Goal: Information Seeking & Learning: Check status

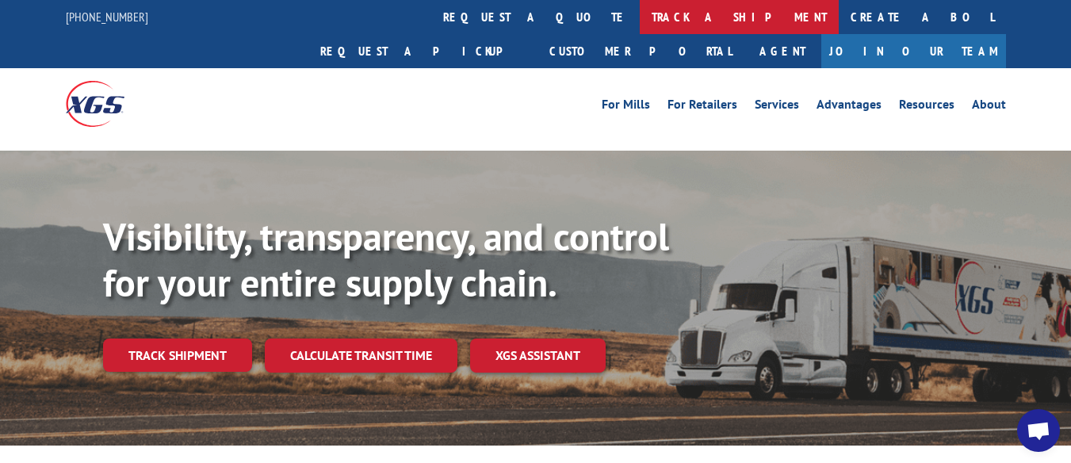
click at [640, 12] on link "track a shipment" at bounding box center [739, 17] width 199 height 34
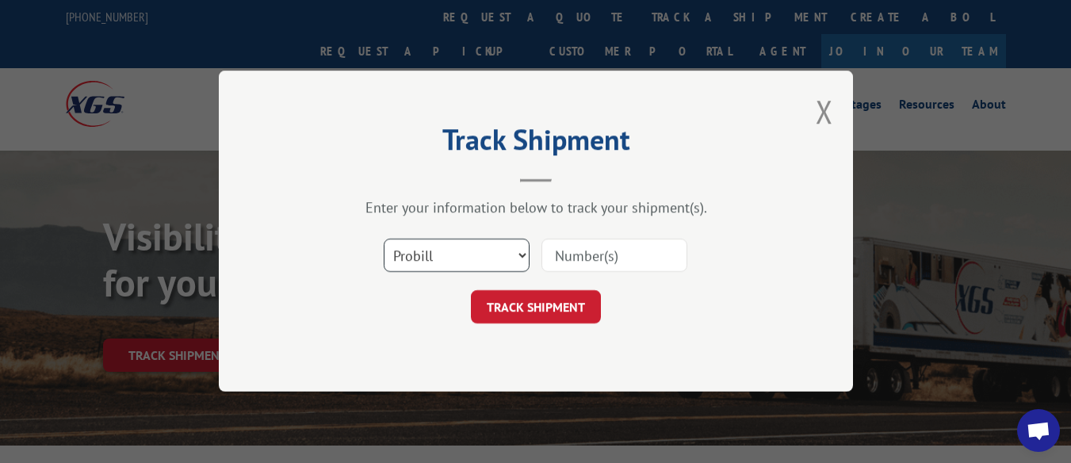
click at [509, 251] on select "Select category... Probill BOL PO" at bounding box center [457, 255] width 146 height 33
select select "bol"
click at [384, 239] on select "Select category... Probill BOL PO" at bounding box center [457, 255] width 146 height 33
click at [596, 257] on input at bounding box center [615, 255] width 146 height 33
type input "7047085"
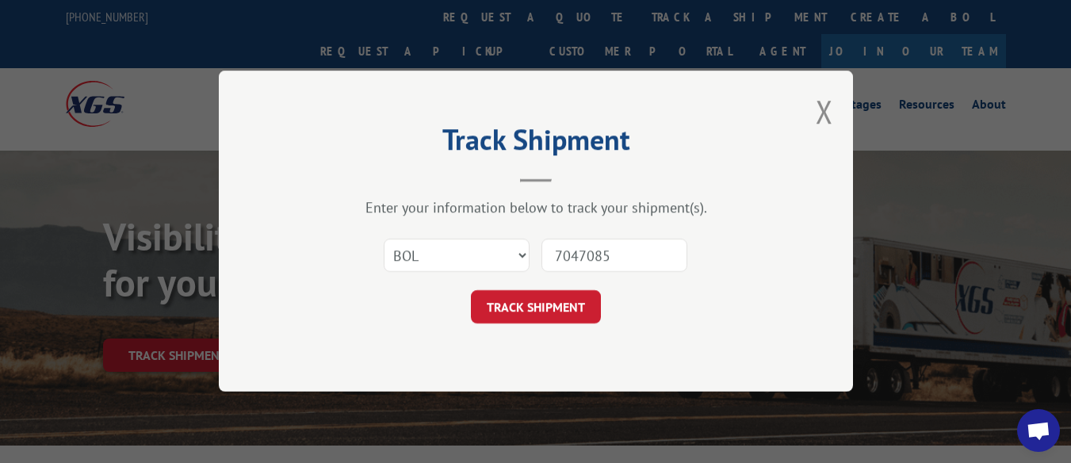
click button "TRACK SHIPMENT" at bounding box center [536, 307] width 130 height 33
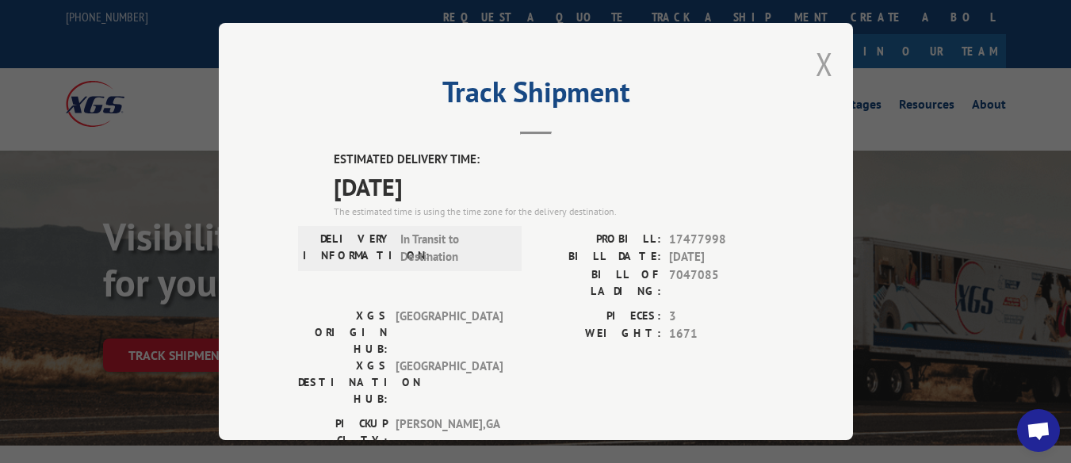
click at [821, 52] on button "Close modal" at bounding box center [824, 64] width 17 height 42
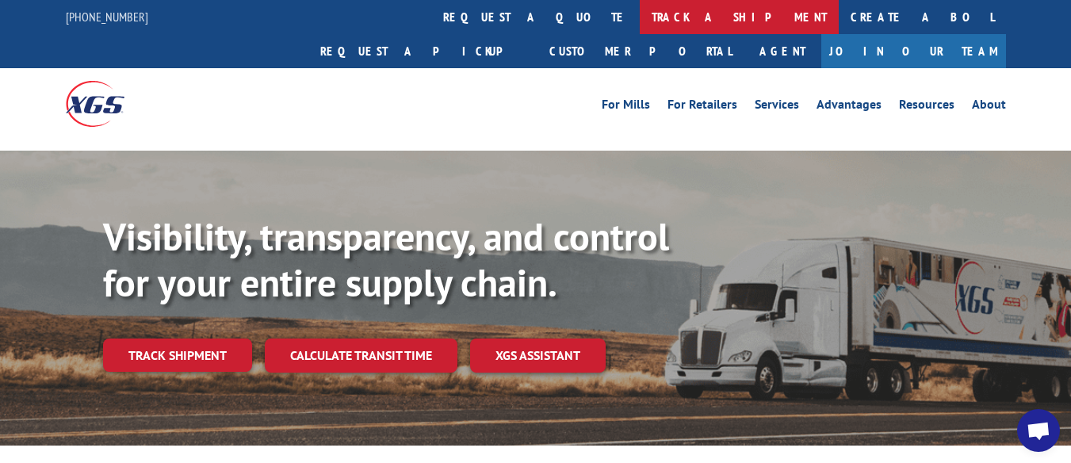
click at [640, 12] on link "track a shipment" at bounding box center [739, 17] width 199 height 34
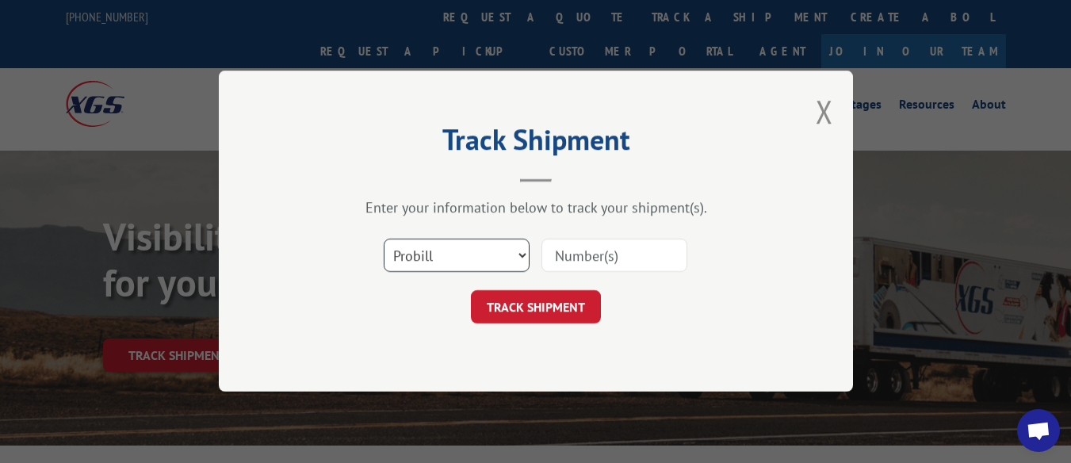
click at [511, 254] on select "Select category... Probill BOL PO" at bounding box center [457, 255] width 146 height 33
select select "bol"
click at [384, 239] on select "Select category... Probill BOL PO" at bounding box center [457, 255] width 146 height 33
click at [602, 253] on input at bounding box center [615, 255] width 146 height 33
type input "7067086"
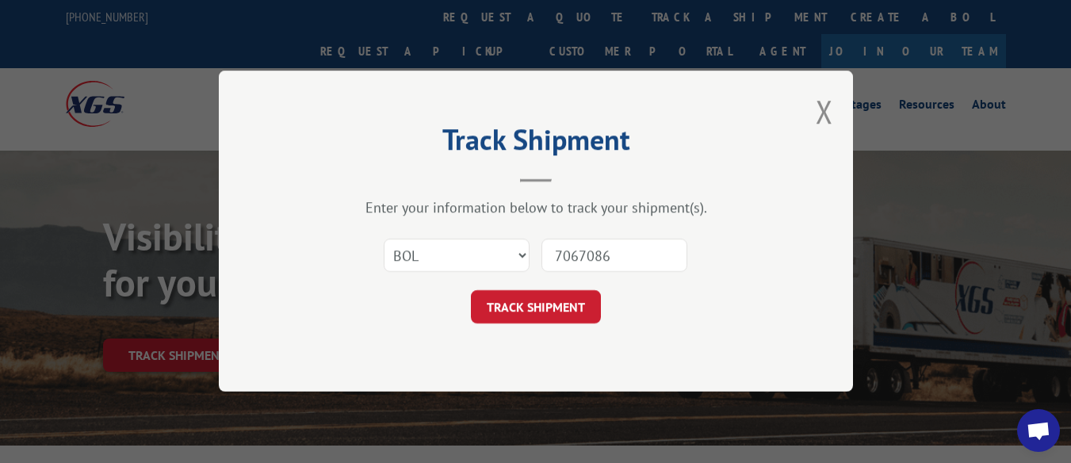
click button "TRACK SHIPMENT" at bounding box center [536, 307] width 130 height 33
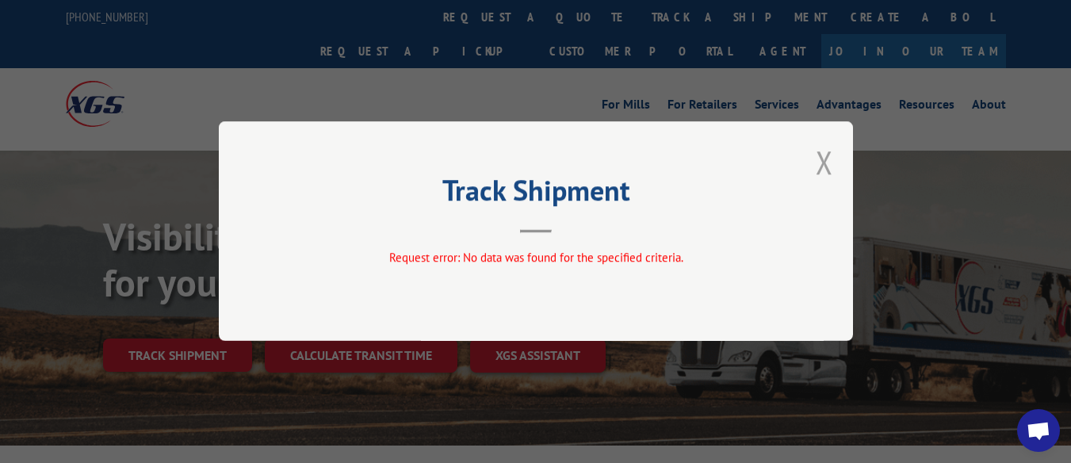
click at [828, 160] on button "Close modal" at bounding box center [824, 162] width 17 height 42
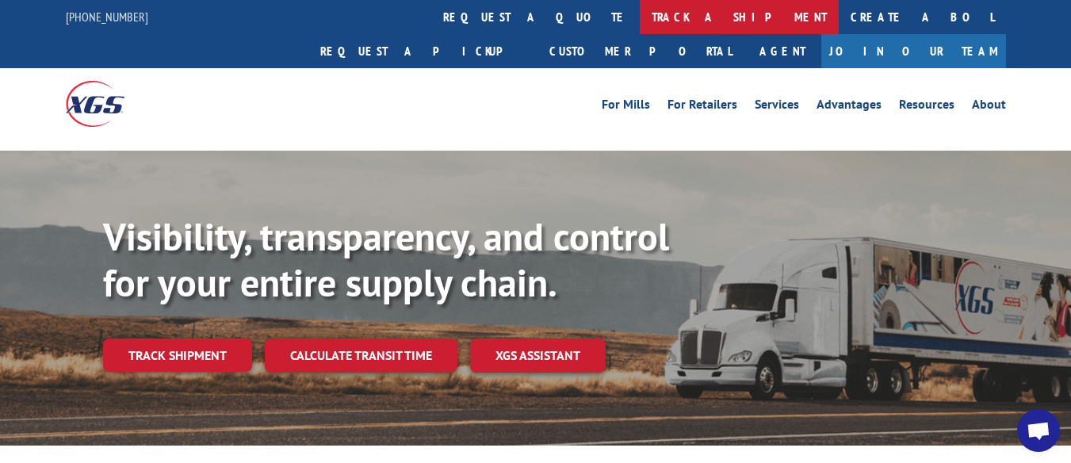
click at [640, 17] on link "track a shipment" at bounding box center [739, 17] width 199 height 34
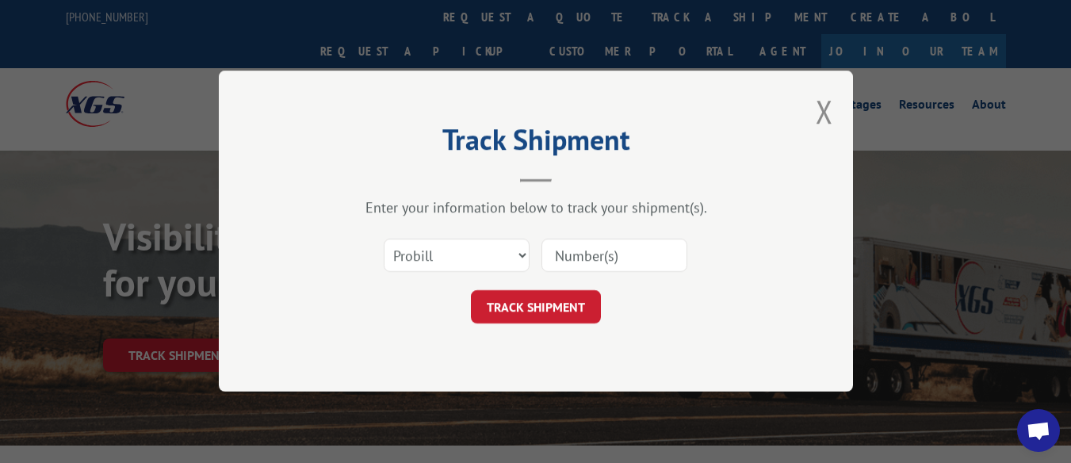
click at [586, 254] on input at bounding box center [615, 255] width 146 height 33
type input "17477999"
click button "TRACK SHIPMENT" at bounding box center [536, 307] width 130 height 33
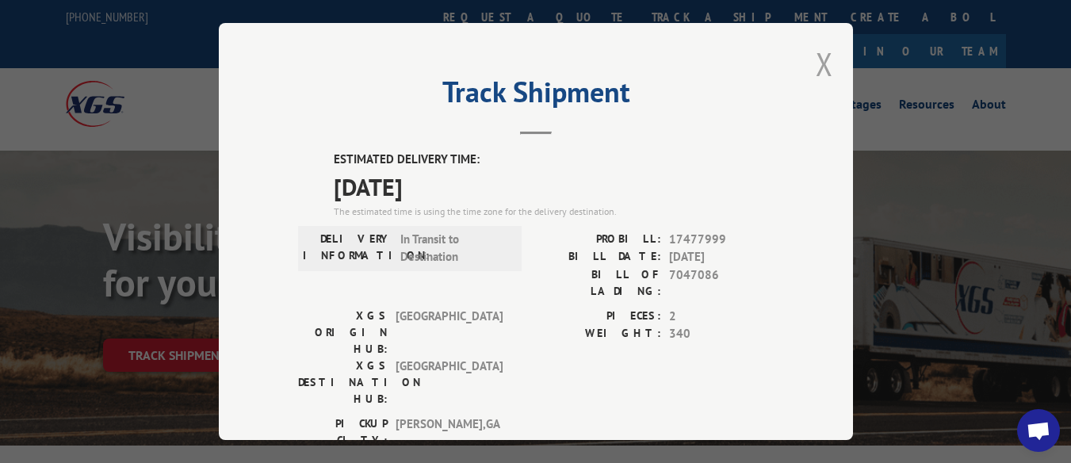
click at [816, 53] on button "Close modal" at bounding box center [824, 64] width 17 height 42
